Goal: Task Accomplishment & Management: Complete application form

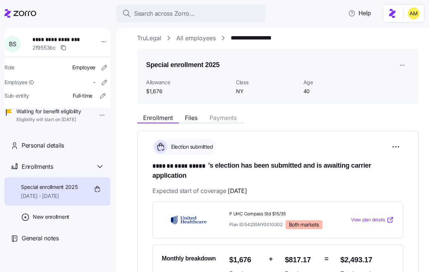
scroll to position [7, 0]
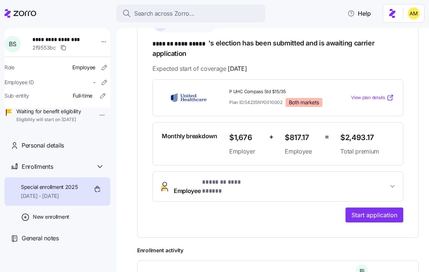
click at [271, 181] on span "**********" at bounding box center [281, 187] width 214 height 18
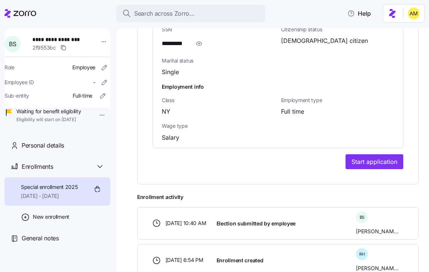
scroll to position [589, 0]
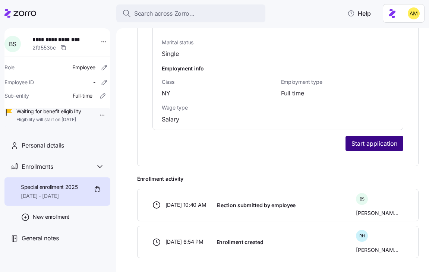
click at [369, 139] on span "Start application" at bounding box center [374, 143] width 46 height 9
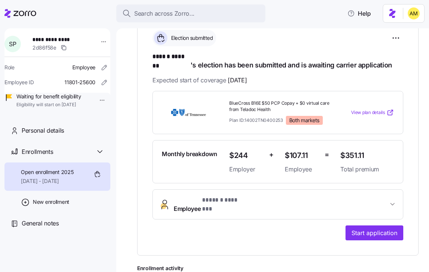
scroll to position [131, 0]
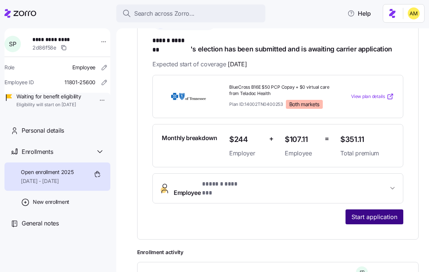
click at [391, 212] on span "Start application" at bounding box center [374, 216] width 46 height 9
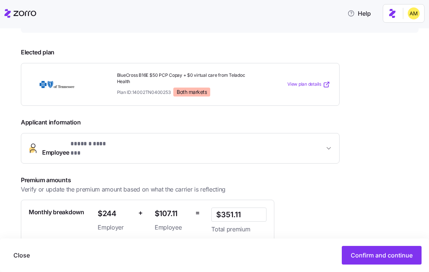
scroll to position [153, 0]
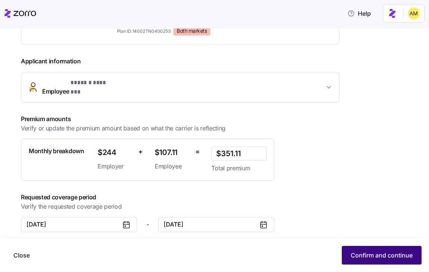
click at [349, 253] on button "Confirm and continue" at bounding box center [381, 255] width 80 height 19
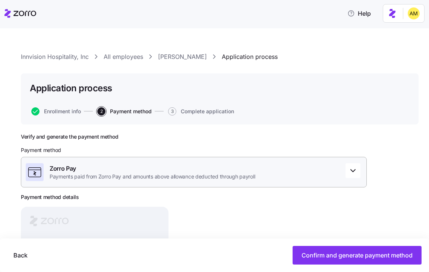
scroll to position [83, 0]
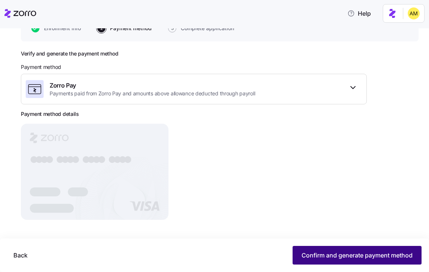
click at [315, 251] on span "Confirm and generate payment method" at bounding box center [356, 255] width 111 height 9
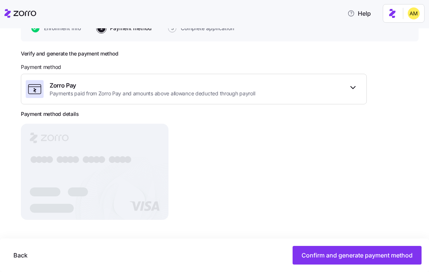
scroll to position [71, 0]
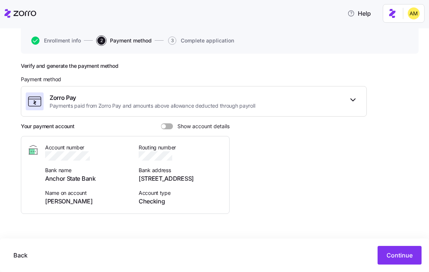
click at [162, 127] on span at bounding box center [163, 126] width 4 height 4
click at [161, 123] on input "Show account details" at bounding box center [161, 123] width 0 height 0
click at [386, 251] on span "Continue" at bounding box center [399, 255] width 26 height 9
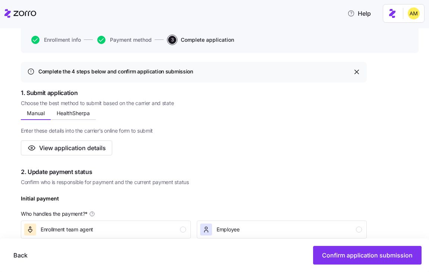
scroll to position [77, 0]
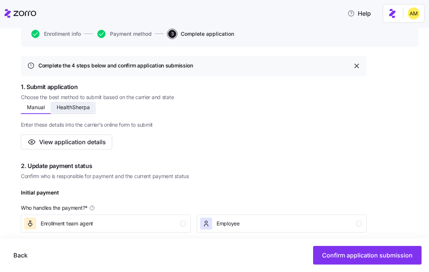
click at [74, 106] on span "HealthSherpa" at bounding box center [73, 107] width 33 height 5
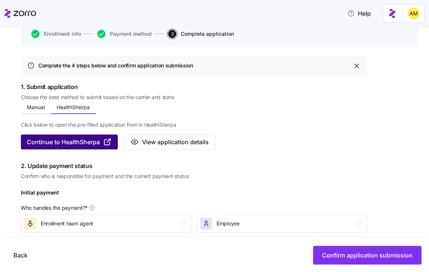
click at [87, 141] on span "Continue to HealthSherpa" at bounding box center [63, 141] width 73 height 9
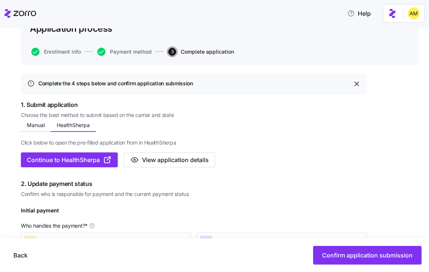
scroll to position [75, 0]
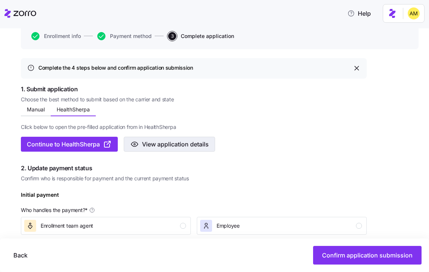
click at [163, 142] on span "View application details" at bounding box center [175, 144] width 67 height 9
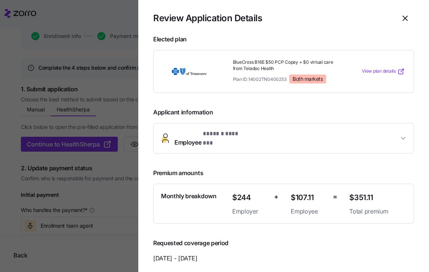
scroll to position [0, 0]
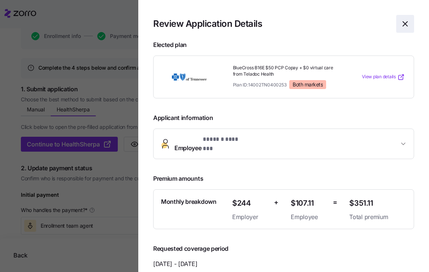
click at [408, 24] on icon "button" at bounding box center [404, 23] width 9 height 9
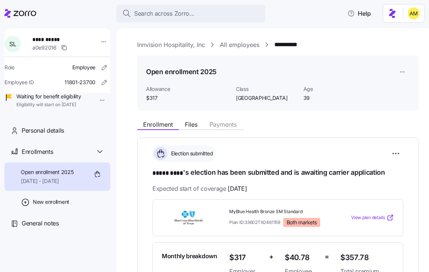
scroll to position [82, 0]
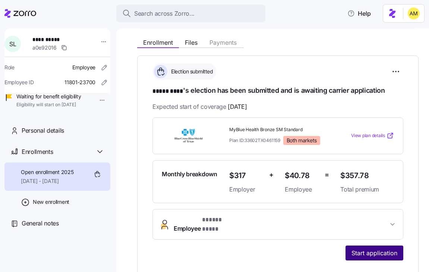
click at [373, 248] on span "Start application" at bounding box center [374, 252] width 46 height 9
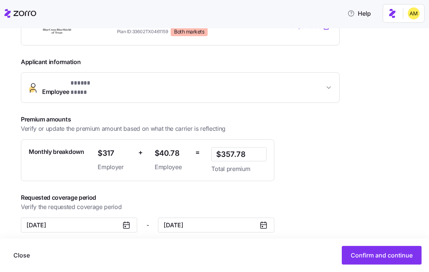
scroll to position [146, 0]
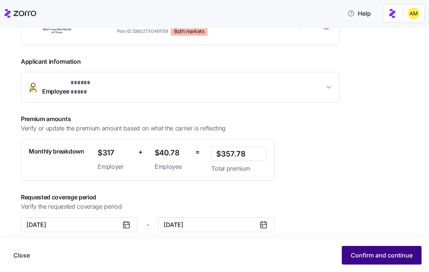
click at [365, 256] on span "Confirm and continue" at bounding box center [381, 255] width 62 height 9
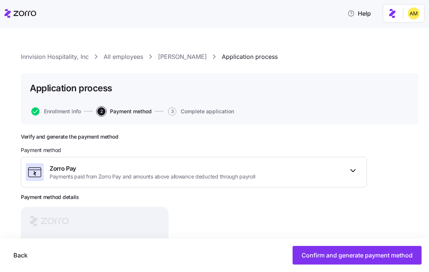
scroll to position [83, 0]
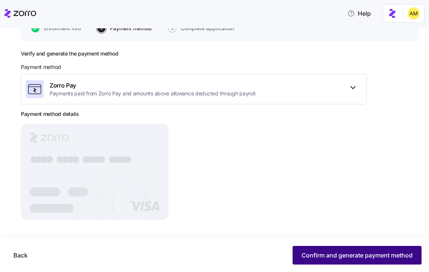
click at [322, 254] on span "Confirm and generate payment method" at bounding box center [356, 255] width 111 height 9
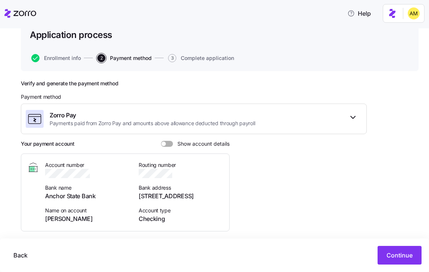
scroll to position [0, 0]
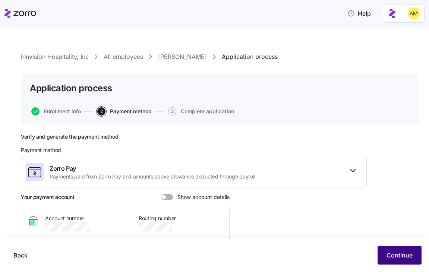
click at [392, 256] on span "Continue" at bounding box center [399, 255] width 26 height 9
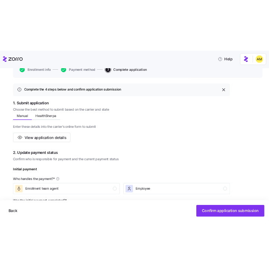
scroll to position [86, 0]
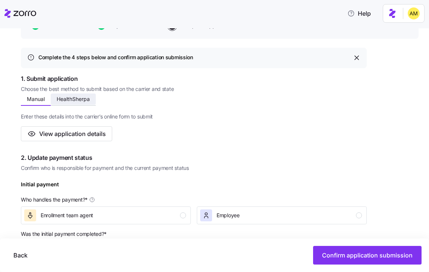
click at [82, 99] on span "HealthSherpa" at bounding box center [73, 98] width 33 height 5
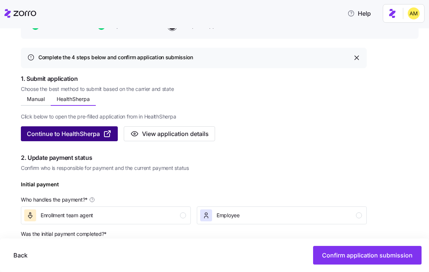
click at [73, 134] on span "Continue to HealthSherpa" at bounding box center [63, 133] width 73 height 9
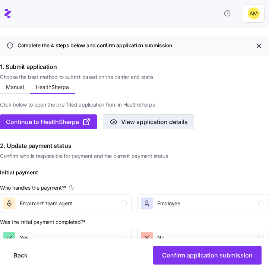
click at [143, 122] on span "View application details" at bounding box center [154, 121] width 67 height 9
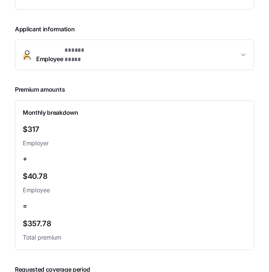
scroll to position [128, 0]
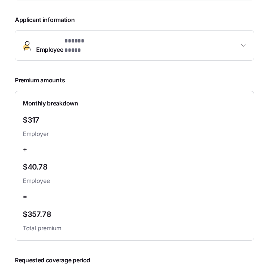
click at [139, 48] on button "Employee * ***** **** *" at bounding box center [134, 46] width 238 height 30
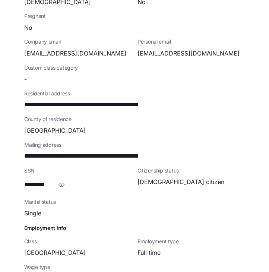
scroll to position [294, 0]
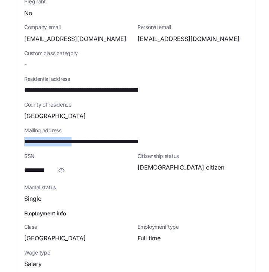
drag, startPoint x: 82, startPoint y: 136, endPoint x: 25, endPoint y: 136, distance: 57.0
click at [25, 137] on span "**********" at bounding box center [99, 141] width 150 height 9
copy span "**********"
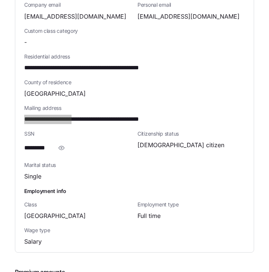
scroll to position [315, 0]
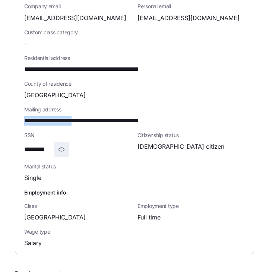
click at [60, 147] on icon "button" at bounding box center [62, 149] width 6 height 4
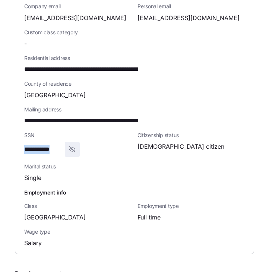
drag, startPoint x: 61, startPoint y: 143, endPoint x: 9, endPoint y: 142, distance: 51.8
click at [9, 142] on section "**********" at bounding box center [134, 136] width 269 height 272
copy span "**********"
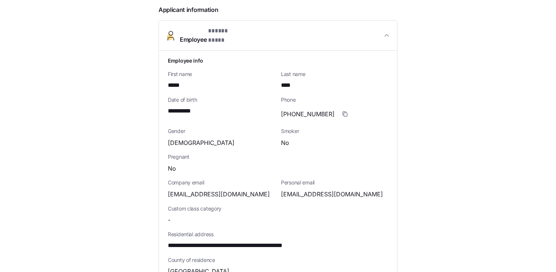
scroll to position [0, 0]
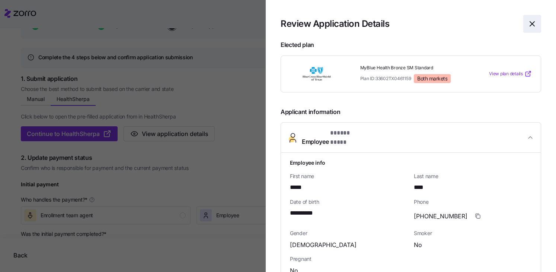
click at [428, 25] on icon "button" at bounding box center [532, 24] width 4 height 4
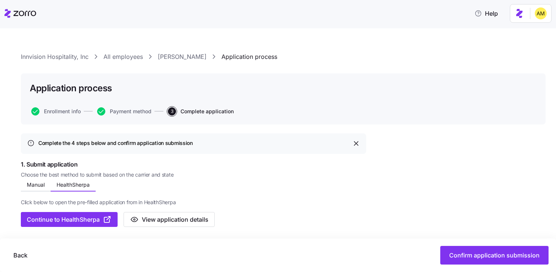
click at [77, 56] on link "Innvision Hospitality, Inc" at bounding box center [55, 56] width 68 height 9
click at [154, 219] on span "View application details" at bounding box center [175, 219] width 67 height 9
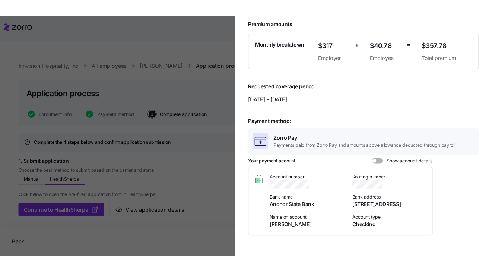
scroll to position [162, 0]
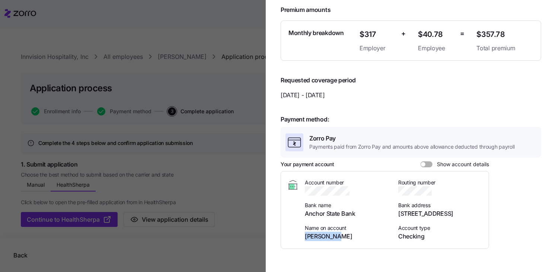
drag, startPoint x: 338, startPoint y: 231, endPoint x: 302, endPoint y: 230, distance: 36.5
click at [302, 230] on div "Account number Bank name Anchor State Bank Name on account Sarah Lacy Routing n…" at bounding box center [385, 210] width 196 height 62
copy span "Sarah Lacy"
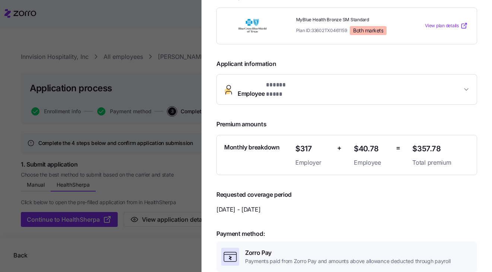
scroll to position [0, 0]
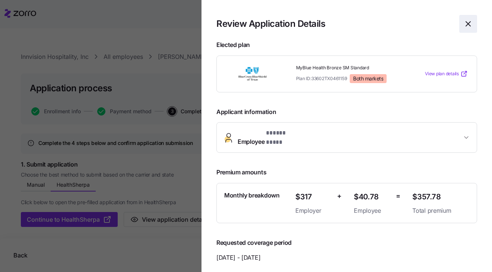
click at [428, 20] on span "button" at bounding box center [467, 23] width 17 height 17
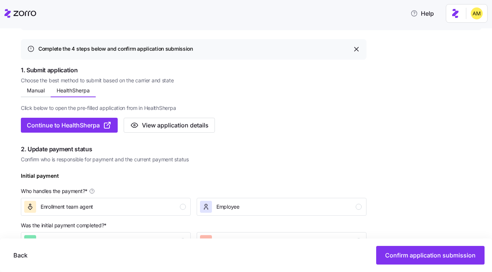
scroll to position [82, 0]
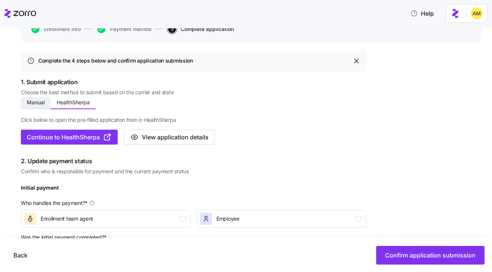
click at [35, 107] on button "Manual" at bounding box center [36, 102] width 30 height 11
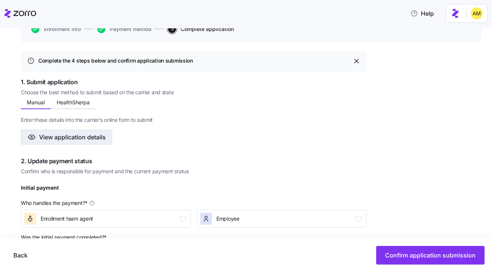
scroll to position [0, 0]
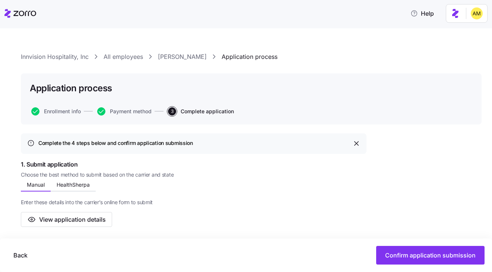
click at [173, 59] on link "Sarah Lacy" at bounding box center [182, 56] width 49 height 9
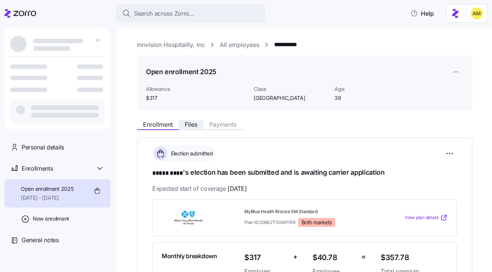
click at [190, 127] on span "Files" at bounding box center [191, 124] width 13 height 6
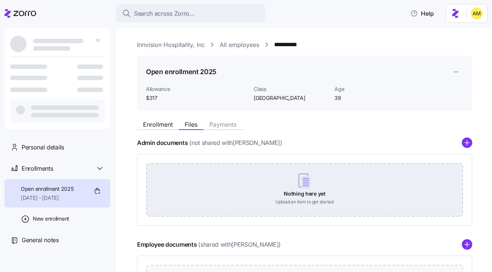
click at [300, 186] on div "Nothing here yet Upload an item to get started" at bounding box center [304, 189] width 316 height 52
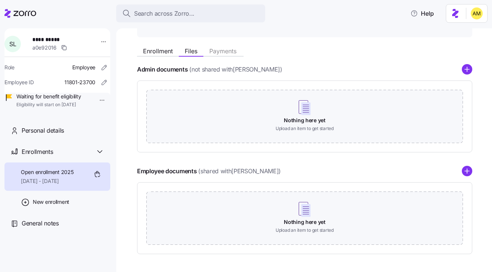
scroll to position [77, 0]
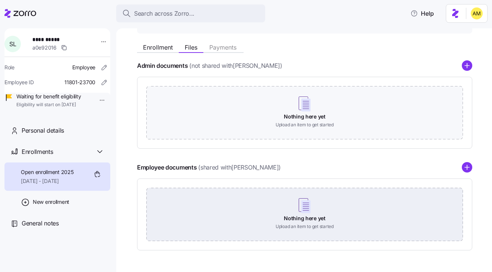
click at [305, 218] on div "Nothing here yet Upload an item to get started" at bounding box center [304, 214] width 316 height 52
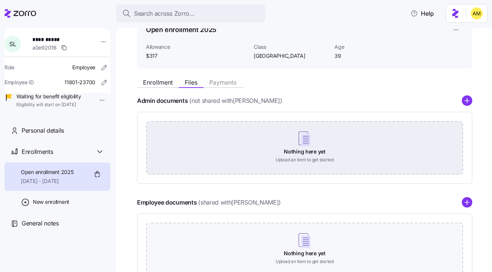
scroll to position [0, 0]
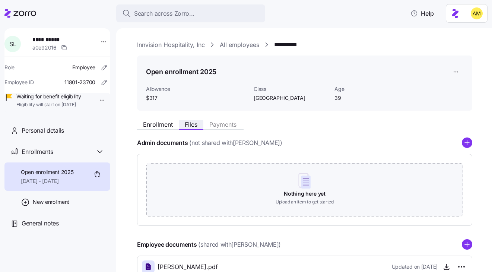
click at [193, 127] on span "Files" at bounding box center [191, 124] width 13 height 6
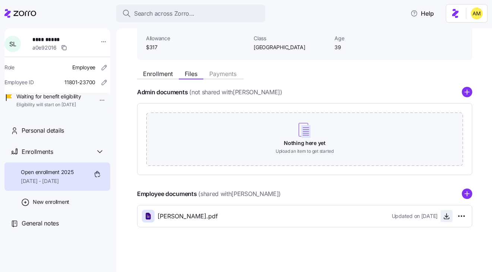
click at [428, 214] on icon "button" at bounding box center [446, 215] width 7 height 7
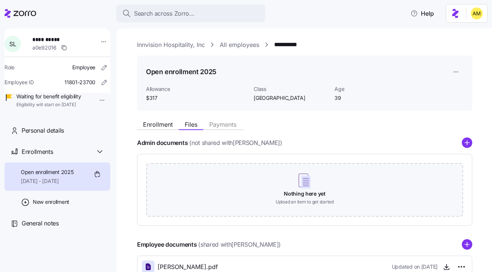
scroll to position [1, 0]
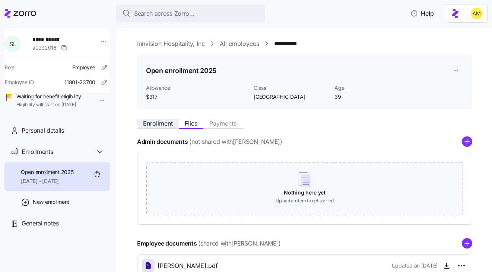
click at [157, 127] on button "Enrollment" at bounding box center [158, 123] width 42 height 9
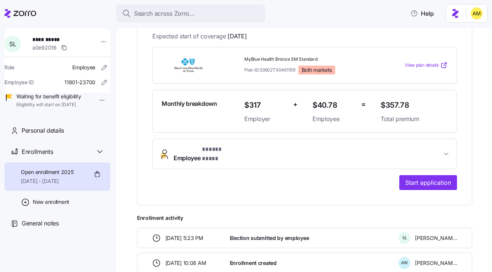
scroll to position [159, 0]
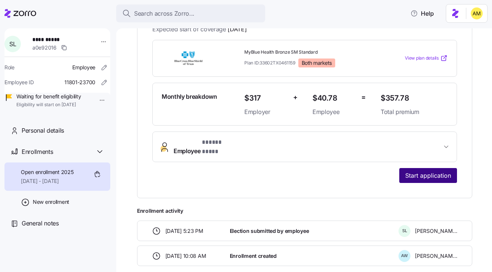
click at [421, 171] on span "Start application" at bounding box center [428, 175] width 46 height 9
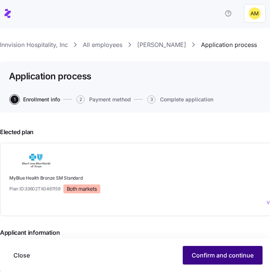
click at [202, 252] on span "Confirm and continue" at bounding box center [222, 255] width 62 height 9
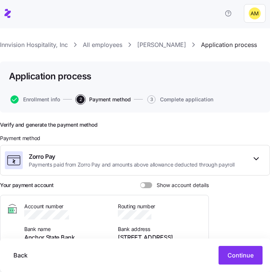
scroll to position [50, 0]
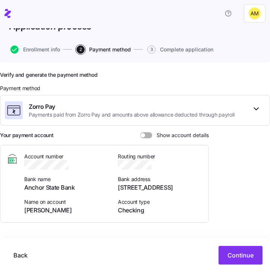
click at [143, 136] on span at bounding box center [142, 135] width 4 height 4
click at [140, 132] on input "Show account details" at bounding box center [140, 132] width 0 height 0
drag, startPoint x: 22, startPoint y: 210, endPoint x: 54, endPoint y: 210, distance: 31.6
click at [54, 210] on div "Account number Bank name Anchor State Bank Name on account Sarah Lacy Routing n…" at bounding box center [104, 184] width 196 height 62
copy span "Sarah Lacy"
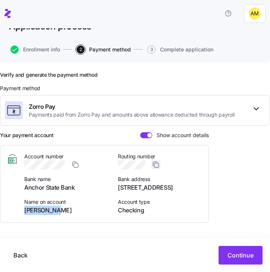
click at [156, 165] on icon "button" at bounding box center [155, 164] width 7 height 7
click at [74, 163] on icon "button" at bounding box center [74, 164] width 7 height 7
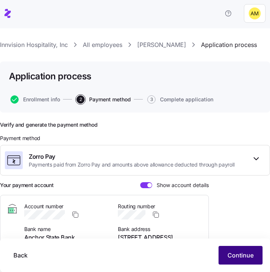
click at [231, 253] on span "Continue" at bounding box center [240, 255] width 26 height 9
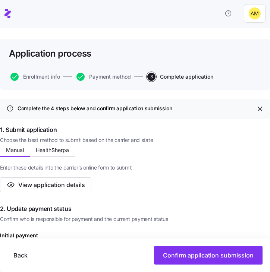
scroll to position [19, 0]
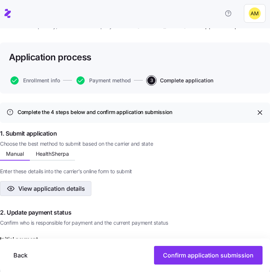
click at [71, 190] on span "View application details" at bounding box center [51, 188] width 67 height 9
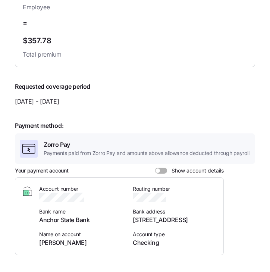
scroll to position [302, 0]
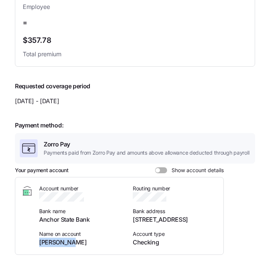
drag, startPoint x: 71, startPoint y: 235, endPoint x: 39, endPoint y: 235, distance: 32.0
click at [39, 238] on span "Sarah Lacy" at bounding box center [81, 242] width 85 height 9
copy span "Sarah Lacy"
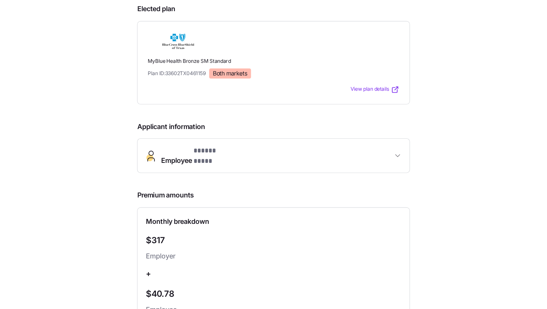
scroll to position [0, 0]
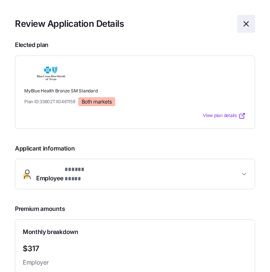
click at [246, 25] on icon "button" at bounding box center [245, 23] width 9 height 9
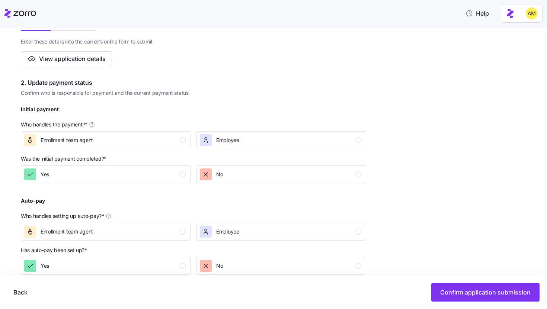
scroll to position [160, 0]
click at [117, 140] on div "Enrollment team agent" at bounding box center [105, 141] width 162 height 12
click at [226, 176] on div "No" at bounding box center [281, 175] width 162 height 12
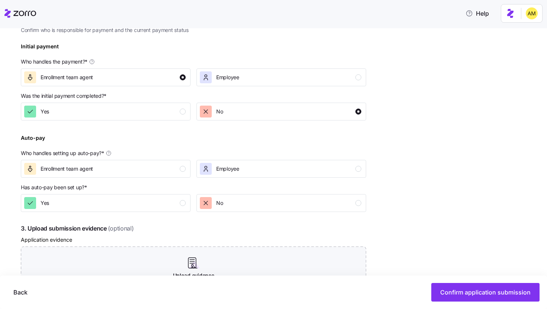
scroll to position [243, 0]
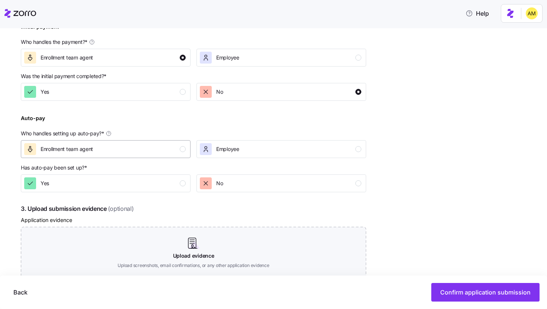
click at [109, 147] on div "Enrollment team agent" at bounding box center [105, 149] width 162 height 12
click at [102, 188] on div "Yes" at bounding box center [105, 184] width 162 height 12
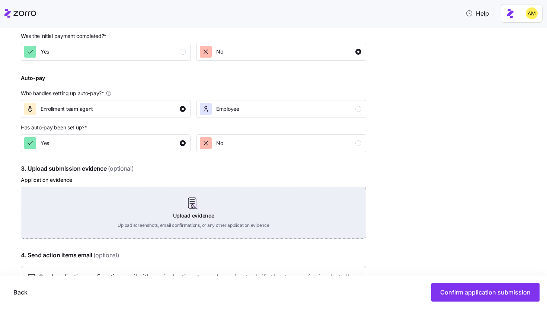
scroll to position [343, 0]
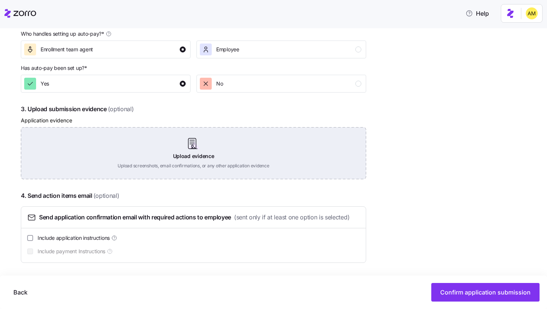
click at [183, 147] on div "Upload evidence Upload screenshots, email confirmations, or any other applicati…" at bounding box center [194, 153] width 346 height 52
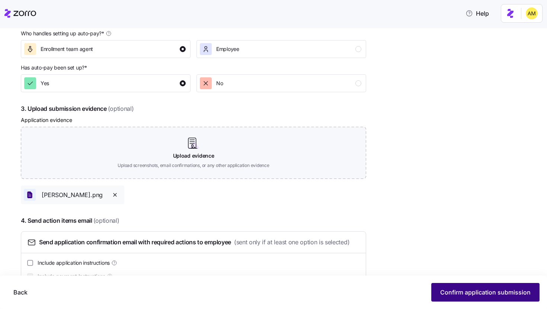
click at [428, 271] on span "Confirm application submission" at bounding box center [485, 292] width 90 height 9
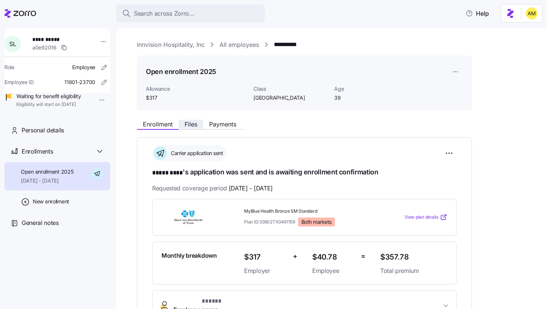
click at [188, 121] on span "Files" at bounding box center [191, 124] width 13 height 6
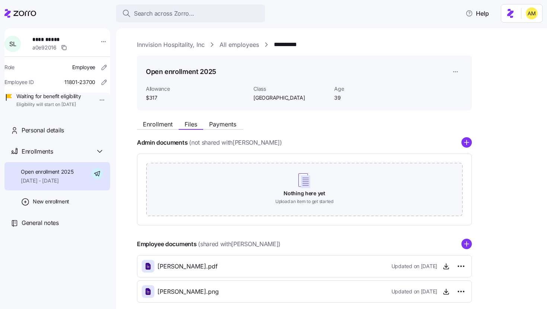
scroll to position [38, 0]
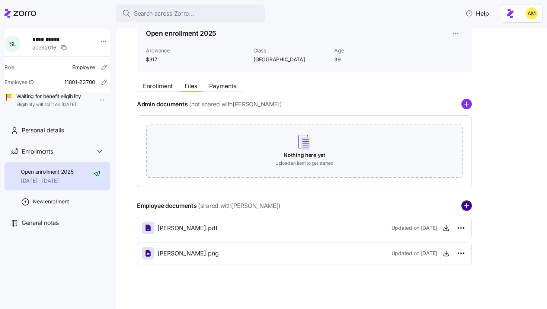
click at [428, 207] on circle "add icon" at bounding box center [467, 206] width 10 height 10
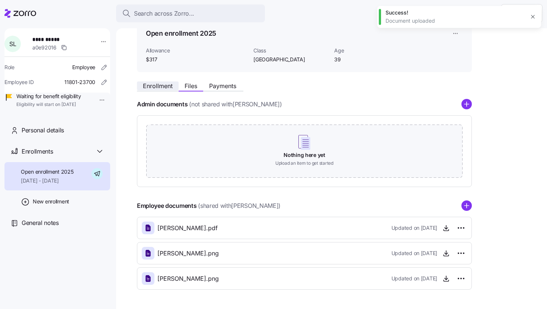
click at [157, 89] on span "Enrollment" at bounding box center [158, 86] width 30 height 6
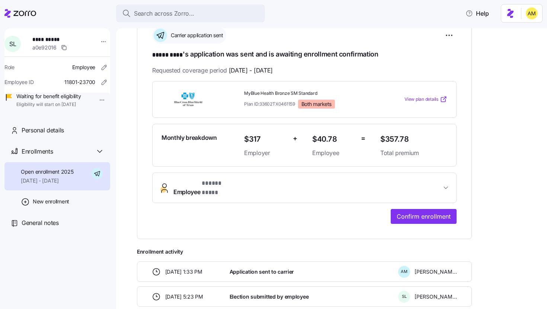
scroll to position [103, 0]
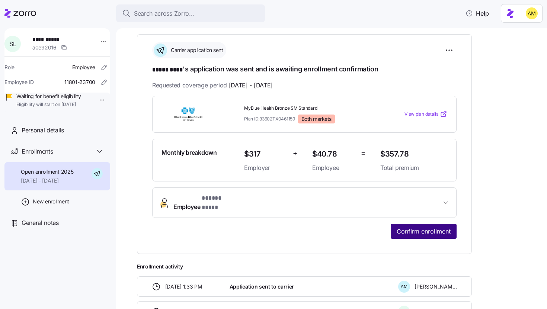
click at [409, 227] on span "Confirm enrollment" at bounding box center [424, 231] width 54 height 9
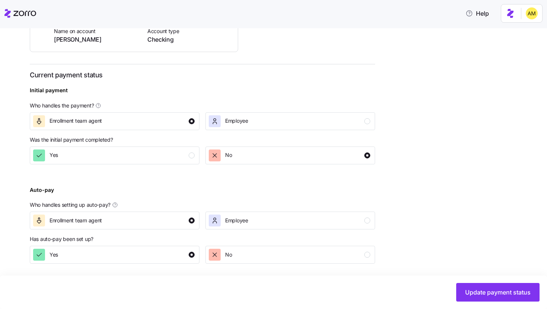
scroll to position [217, 0]
click at [428, 271] on span "Update payment status" at bounding box center [498, 292] width 66 height 9
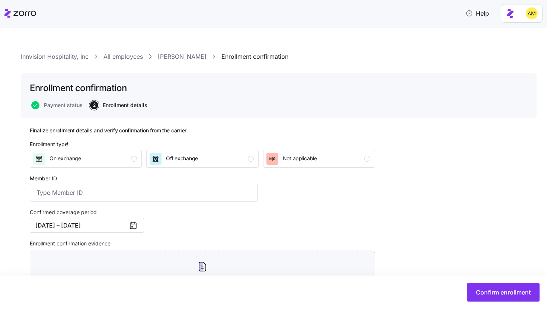
click at [179, 58] on link "Sarah Lacy" at bounding box center [182, 56] width 49 height 9
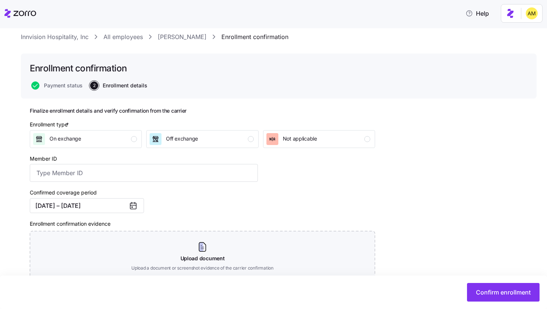
scroll to position [26, 0]
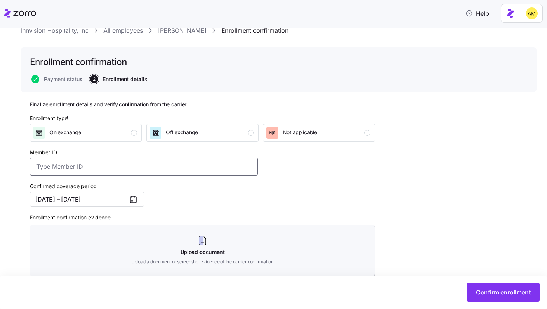
click at [77, 167] on input "Member ID" at bounding box center [144, 167] width 228 height 18
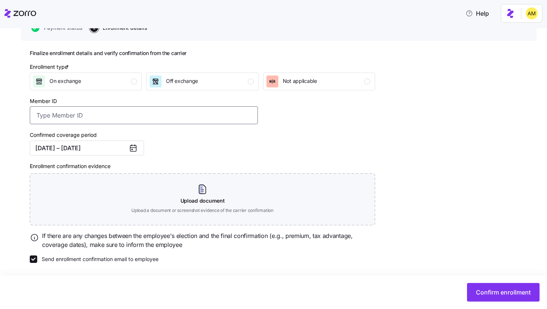
scroll to position [0, 0]
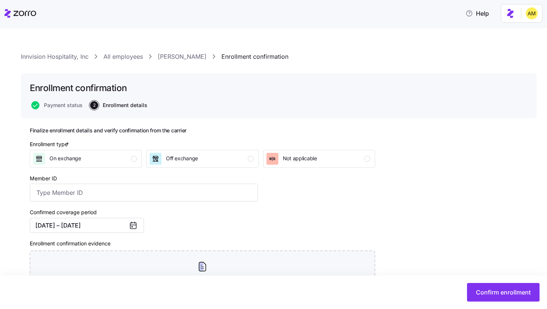
click at [172, 56] on link "Sarah Lacy" at bounding box center [182, 56] width 49 height 9
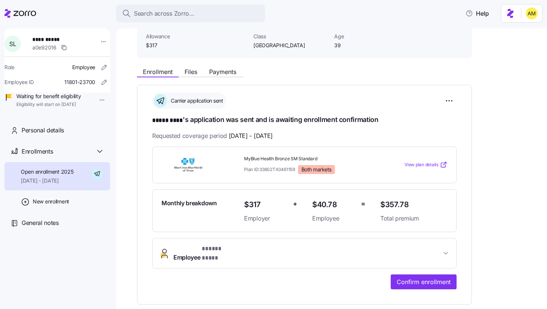
scroll to position [51, 0]
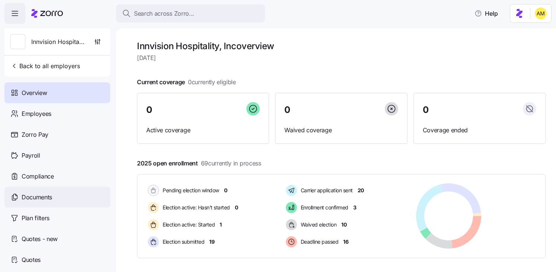
click at [43, 200] on span "Documents" at bounding box center [37, 196] width 31 height 9
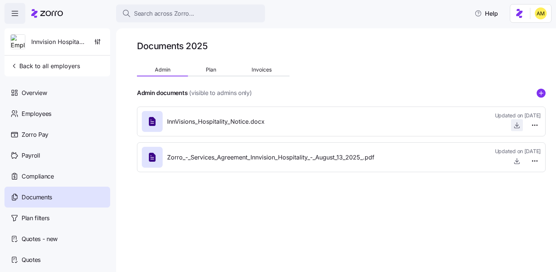
click at [517, 126] on icon "button" at bounding box center [517, 124] width 0 height 4
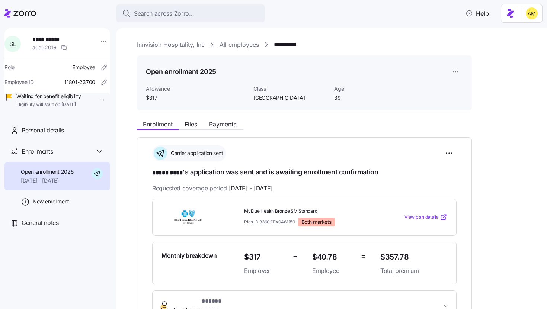
click at [421, 218] on span "View plan details" at bounding box center [422, 217] width 34 height 7
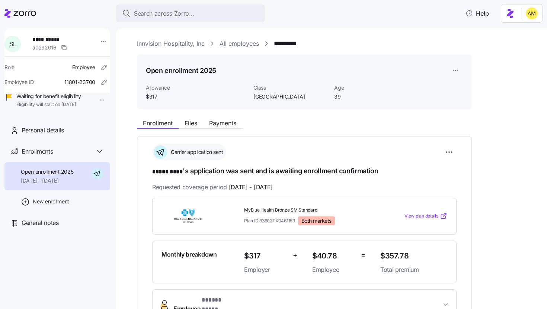
scroll to position [1, 0]
